Goal: Task Accomplishment & Management: Manage account settings

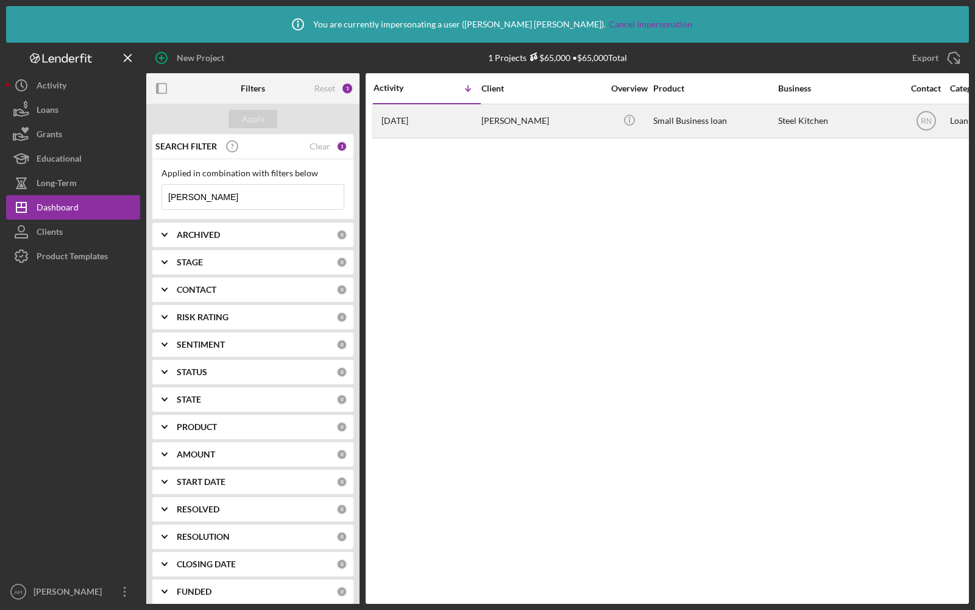
click at [550, 120] on div "[PERSON_NAME]" at bounding box center [543, 121] width 122 height 32
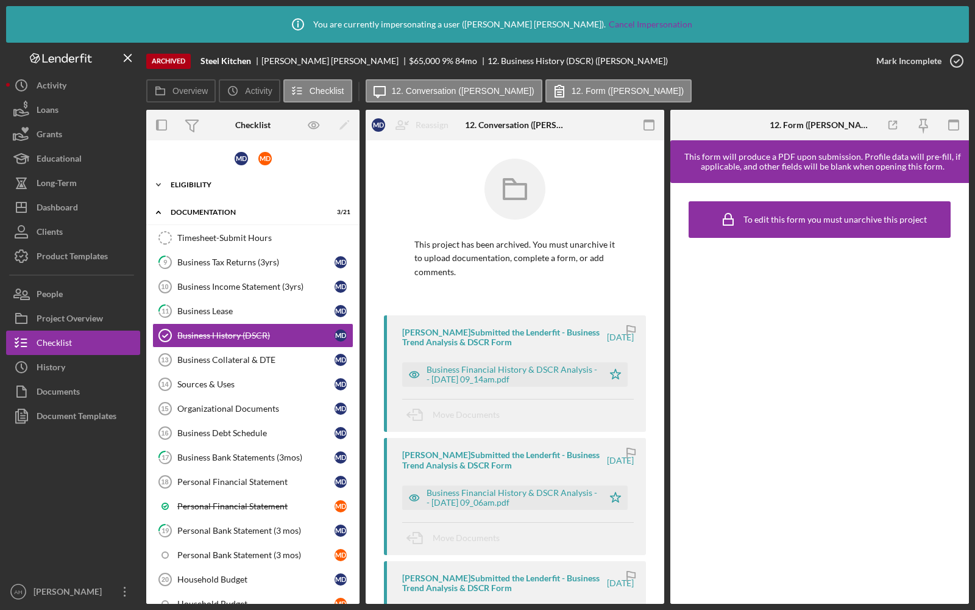
click at [198, 180] on div "Icon/Expander Eligibility 2 / 22" at bounding box center [252, 185] width 213 height 24
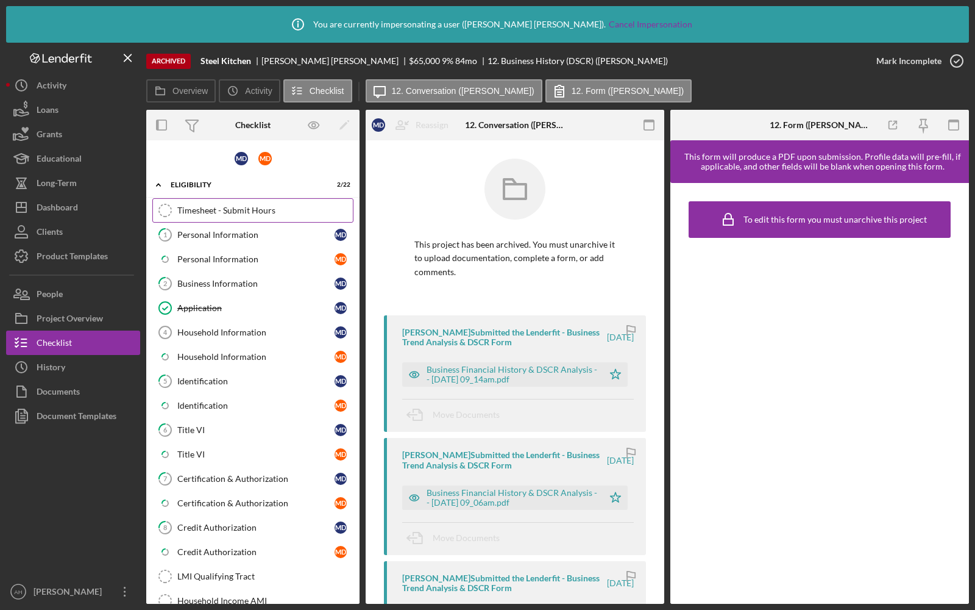
click at [232, 215] on link "Timesheet - Submit Hours Timesheet - Submit Hours" at bounding box center [252, 210] width 201 height 24
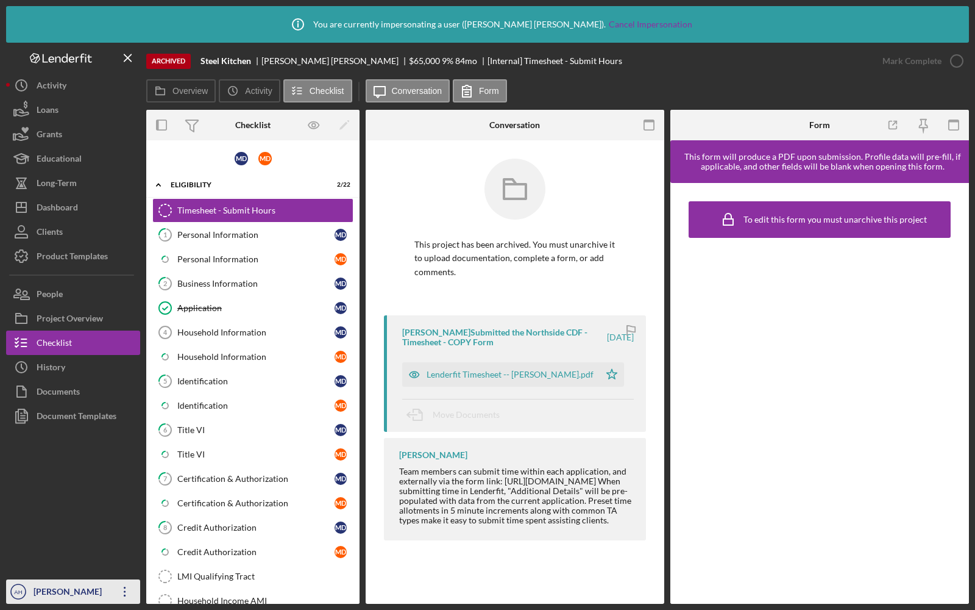
click at [45, 585] on div "[PERSON_NAME]" at bounding box center [69, 592] width 79 height 27
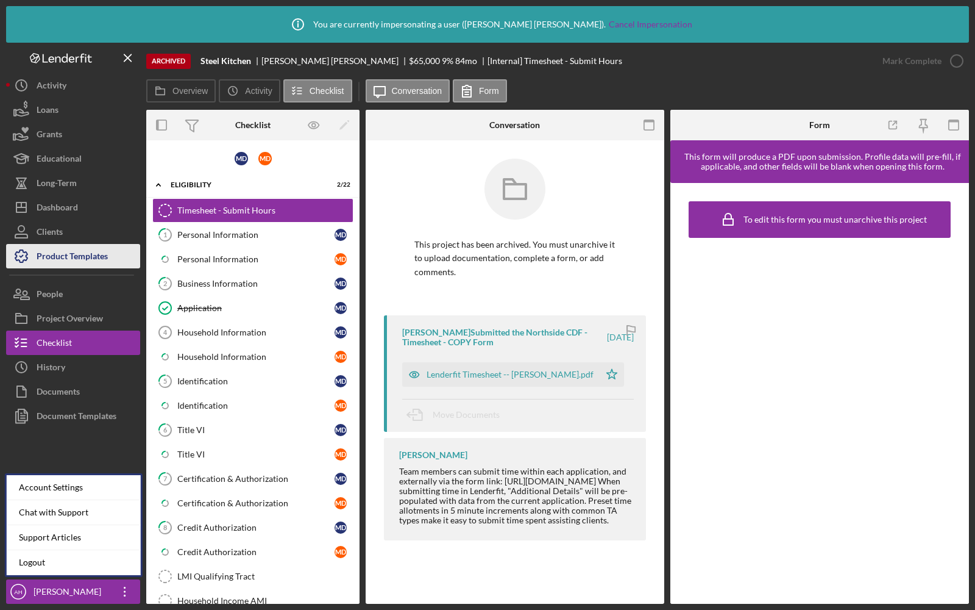
click at [57, 247] on div "Product Templates" at bounding box center [72, 257] width 71 height 27
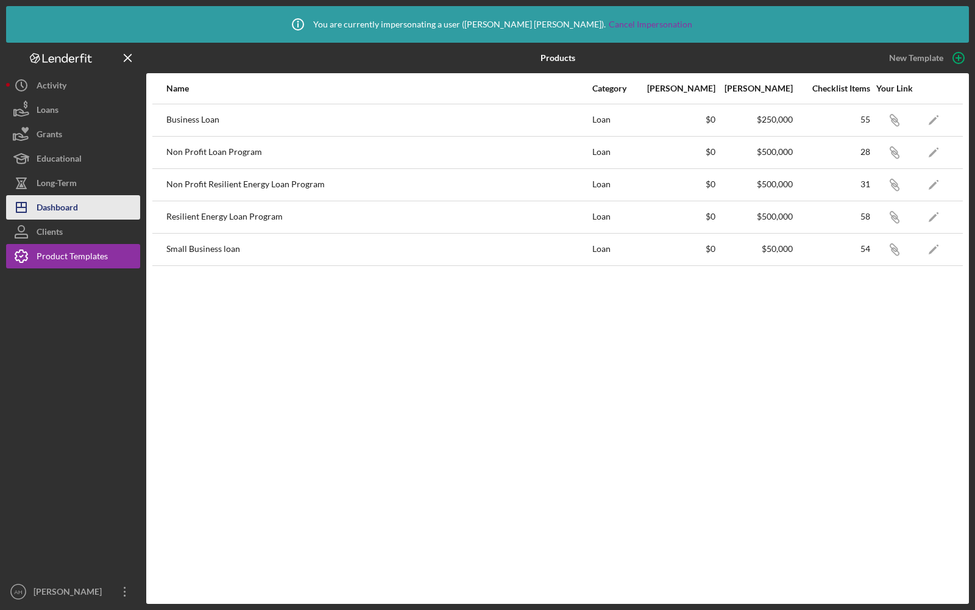
click at [66, 208] on div "Dashboard" at bounding box center [57, 208] width 41 height 27
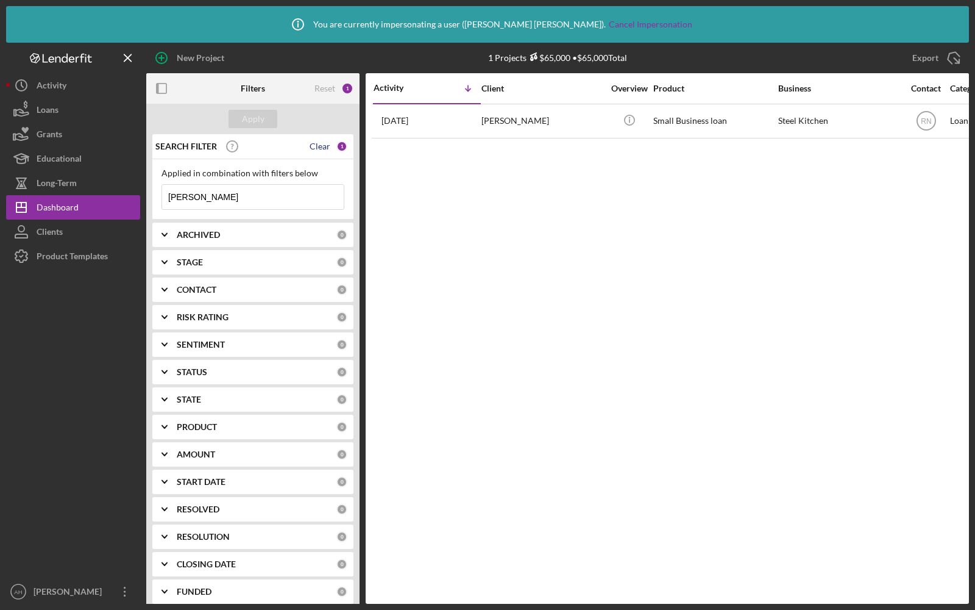
click at [321, 147] on div "Clear" at bounding box center [320, 146] width 21 height 10
click at [247, 128] on div "Apply" at bounding box center [252, 119] width 213 height 30
click at [246, 121] on div "Apply" at bounding box center [253, 119] width 23 height 18
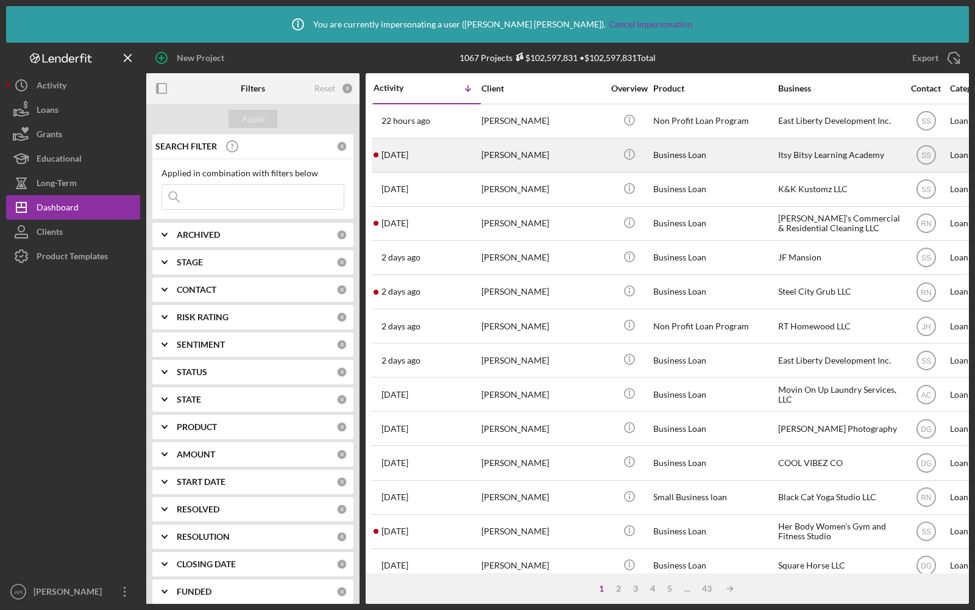
click at [590, 162] on div "[PERSON_NAME]" at bounding box center [543, 155] width 122 height 32
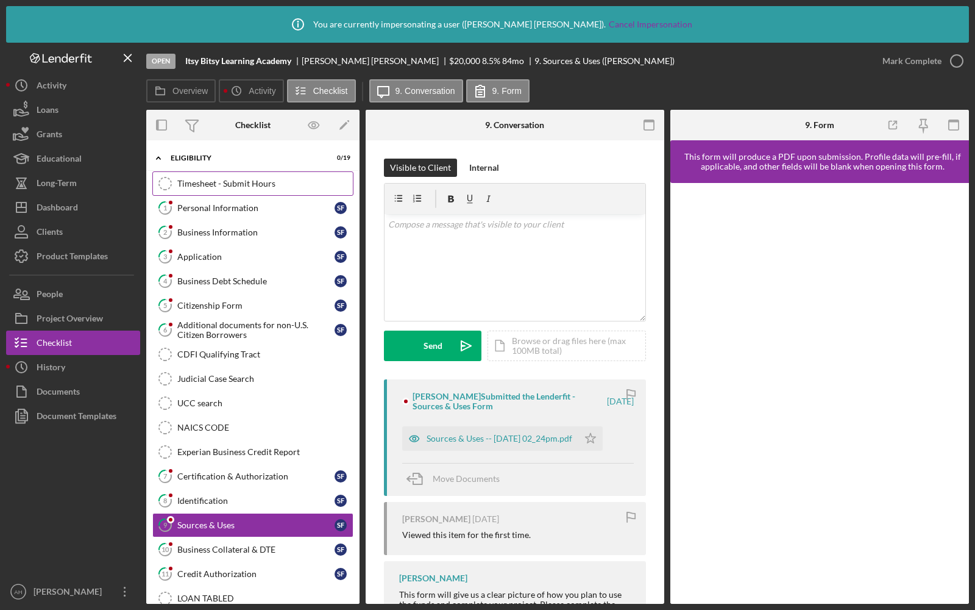
click at [226, 186] on div "Timesheet - Submit Hours" at bounding box center [265, 184] width 176 height 10
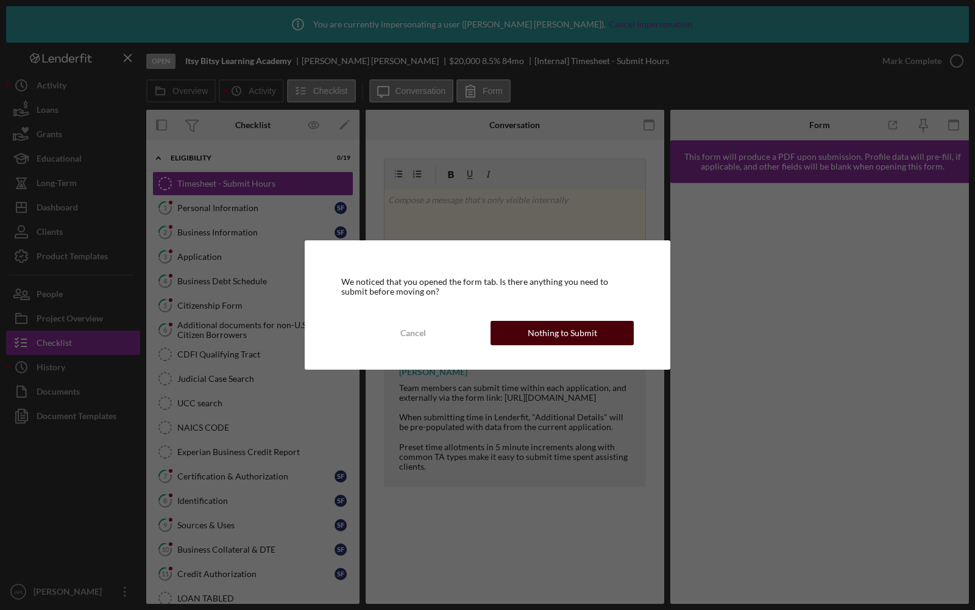
click at [536, 324] on div "Nothing to Submit" at bounding box center [562, 333] width 69 height 24
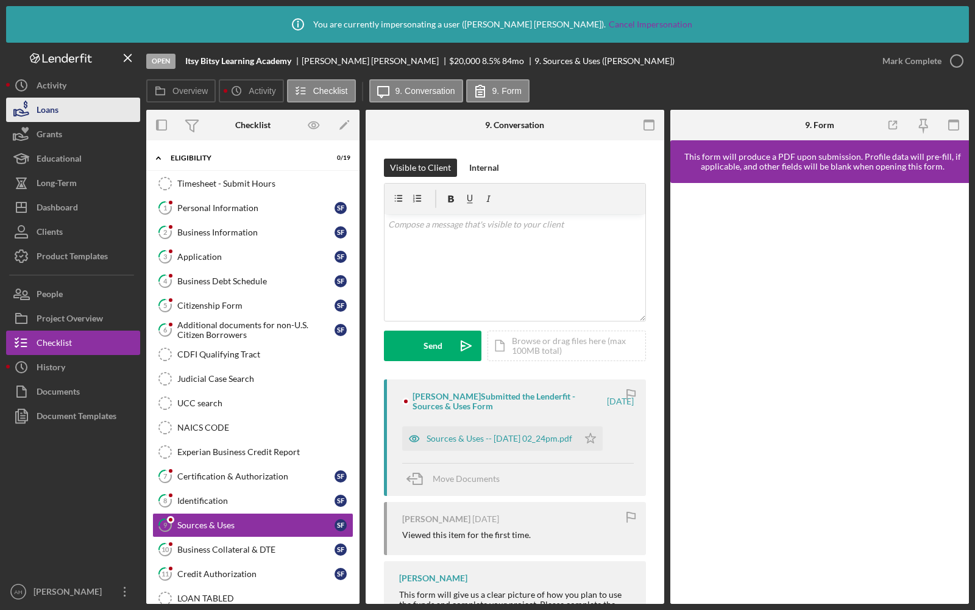
click at [69, 105] on button "Loans" at bounding box center [73, 110] width 134 height 24
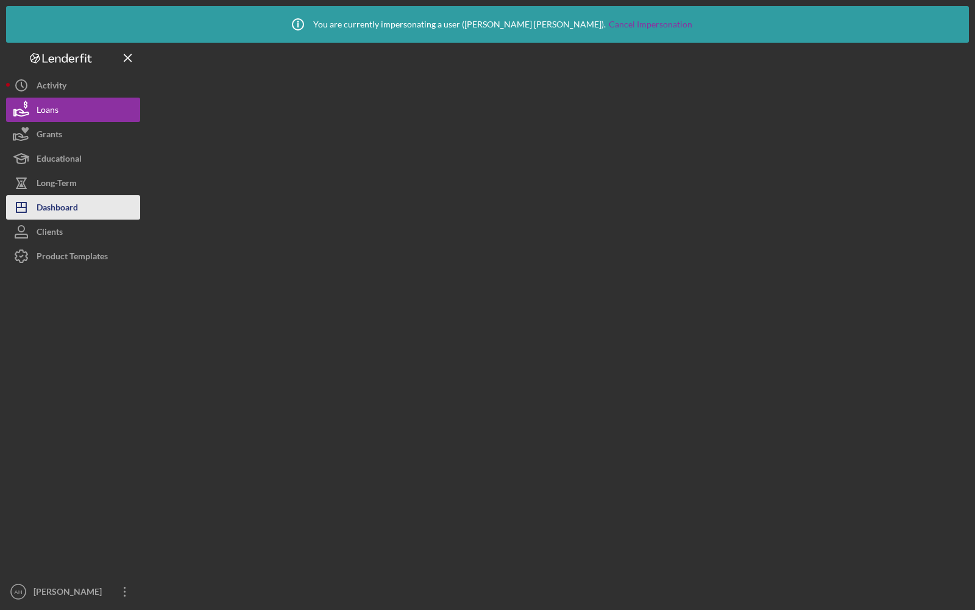
click at [77, 205] on div "Dashboard" at bounding box center [57, 208] width 41 height 27
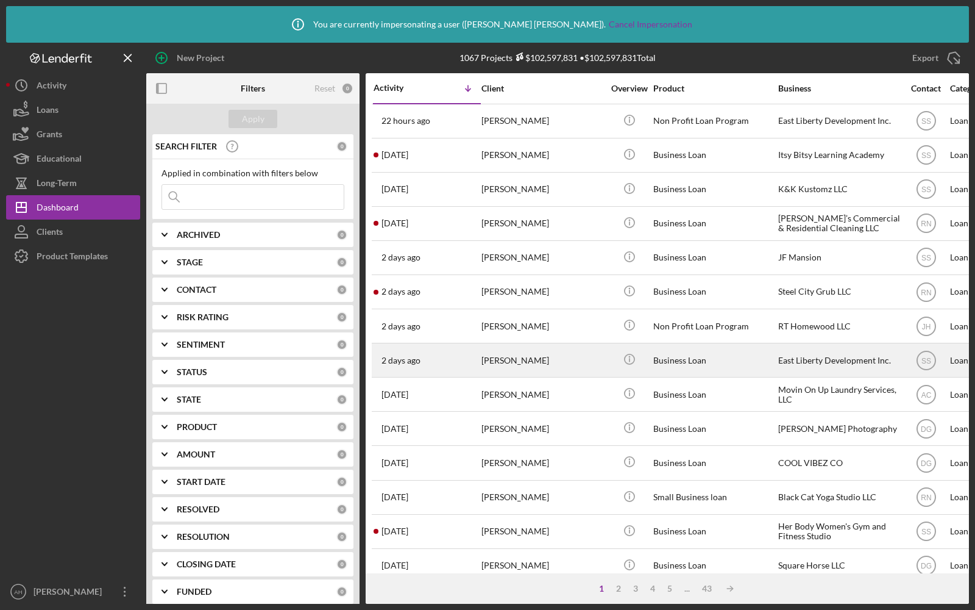
scroll to position [380, 0]
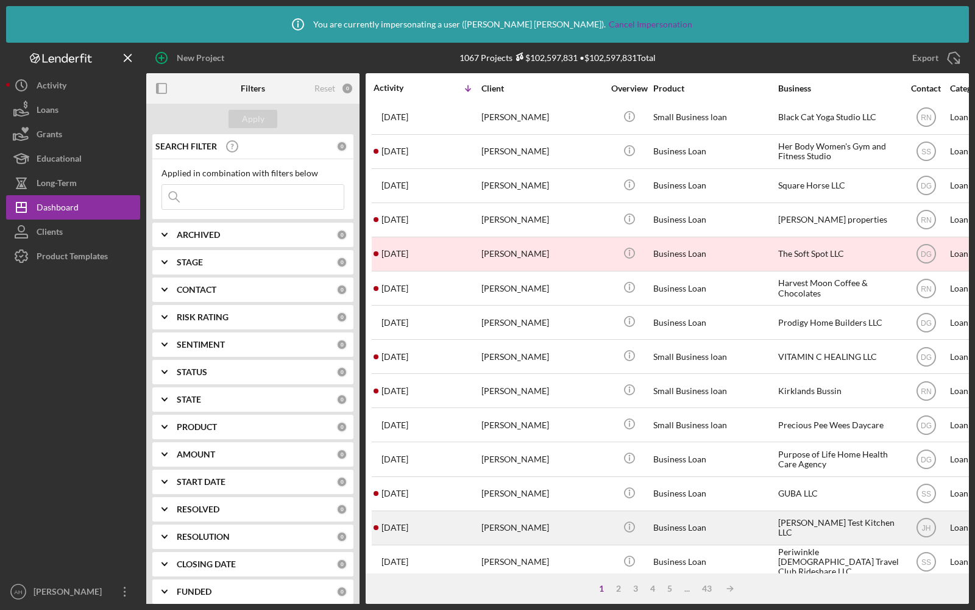
click at [435, 516] on div "[DATE] [PERSON_NAME]" at bounding box center [427, 527] width 107 height 32
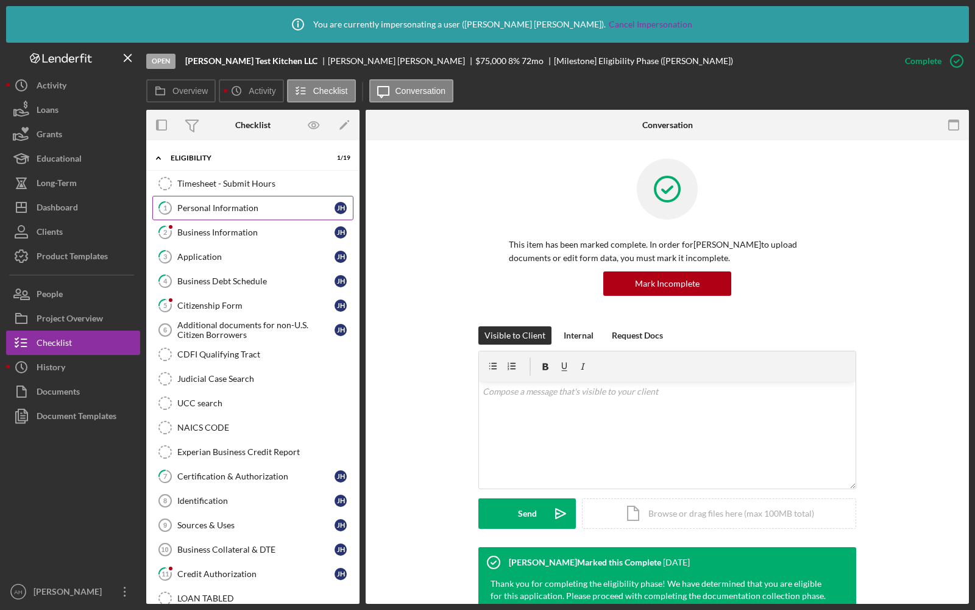
click at [255, 205] on div "Personal Information" at bounding box center [255, 208] width 157 height 10
